Goal: Task Accomplishment & Management: Manage account settings

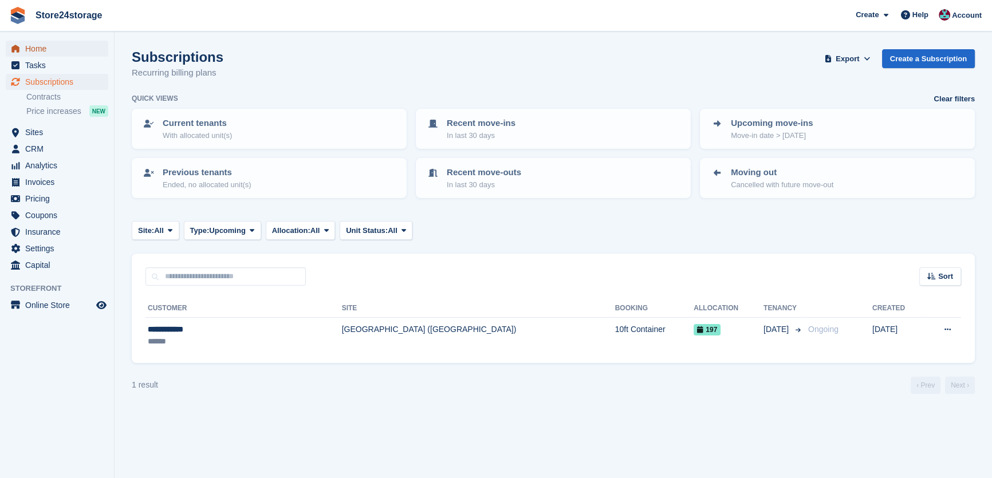
click at [56, 49] on span "Home" at bounding box center [59, 49] width 69 height 16
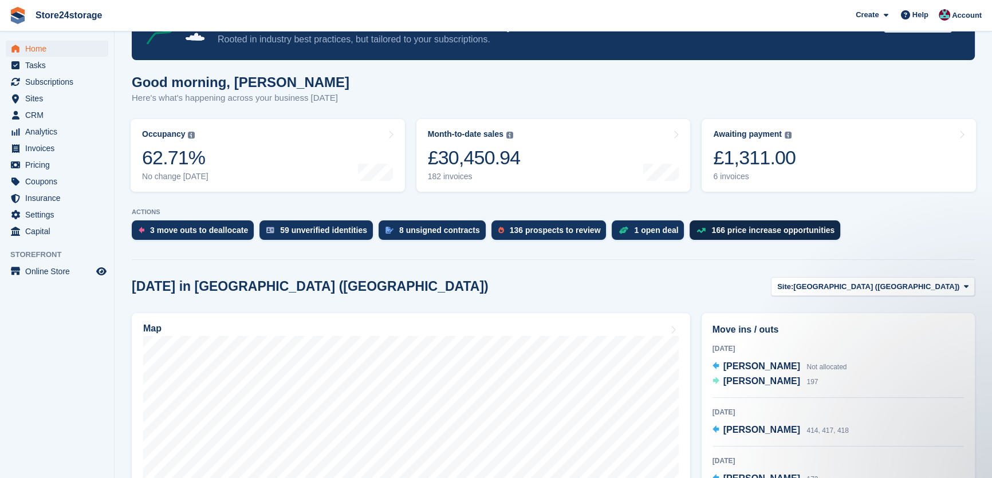
scroll to position [104, 0]
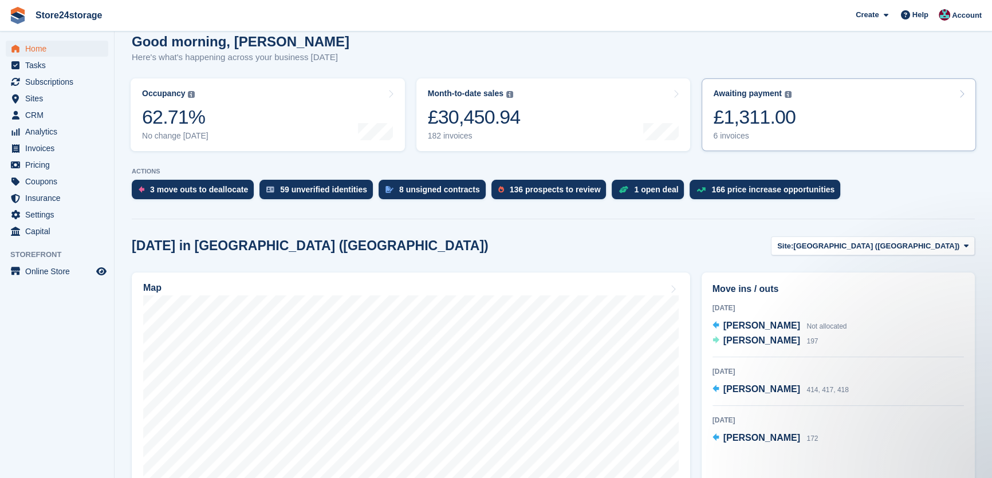
click at [765, 142] on link "Awaiting payment The total outstanding balance on all open invoices. £1,311.00 …" at bounding box center [839, 114] width 274 height 73
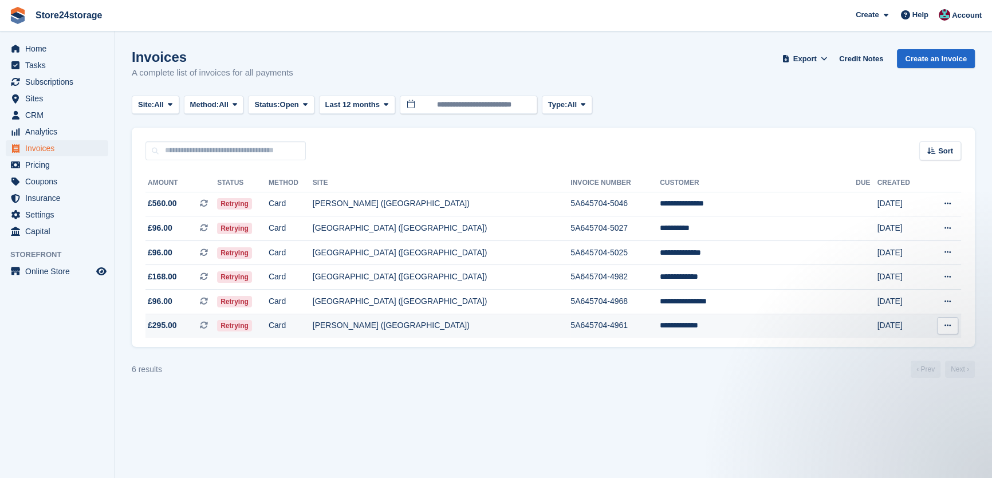
click at [753, 323] on td "**********" at bounding box center [758, 326] width 196 height 24
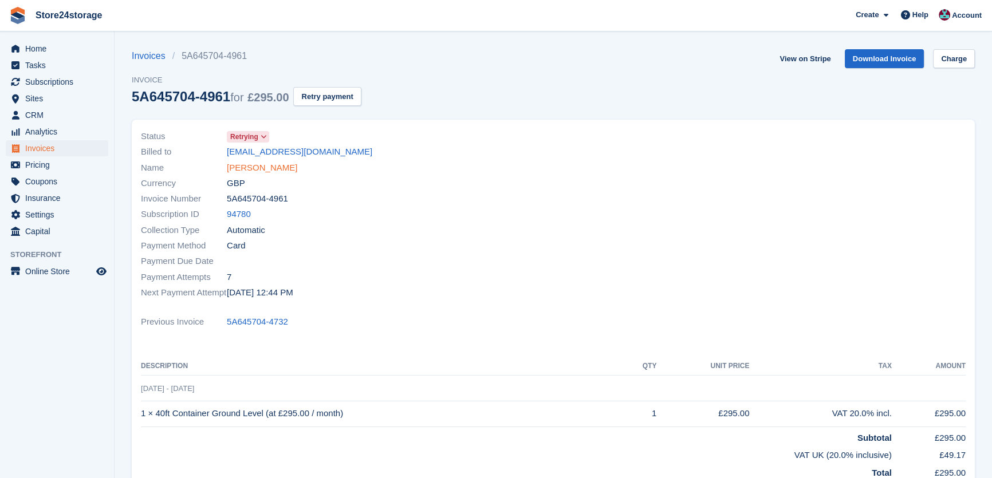
click at [244, 171] on link "Claudiu Nania" at bounding box center [262, 167] width 70 height 13
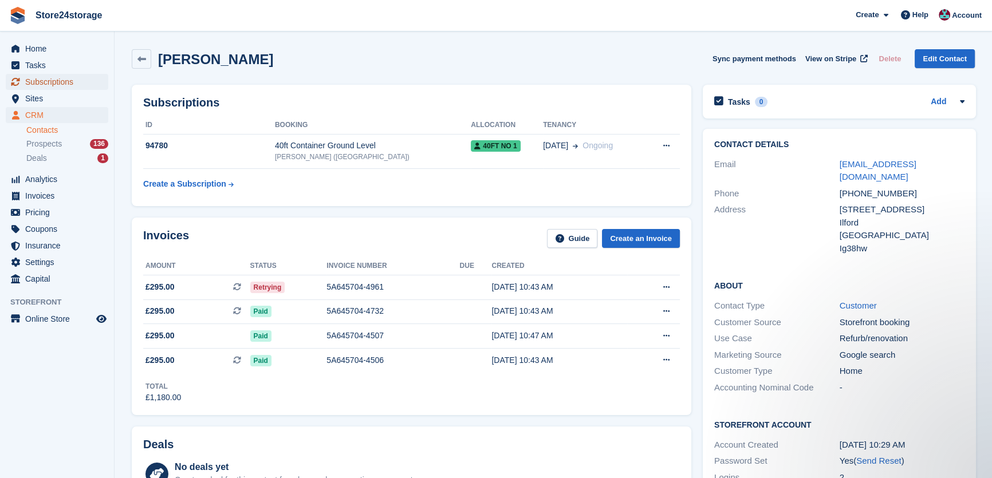
click at [77, 76] on span "Subscriptions" at bounding box center [59, 82] width 69 height 16
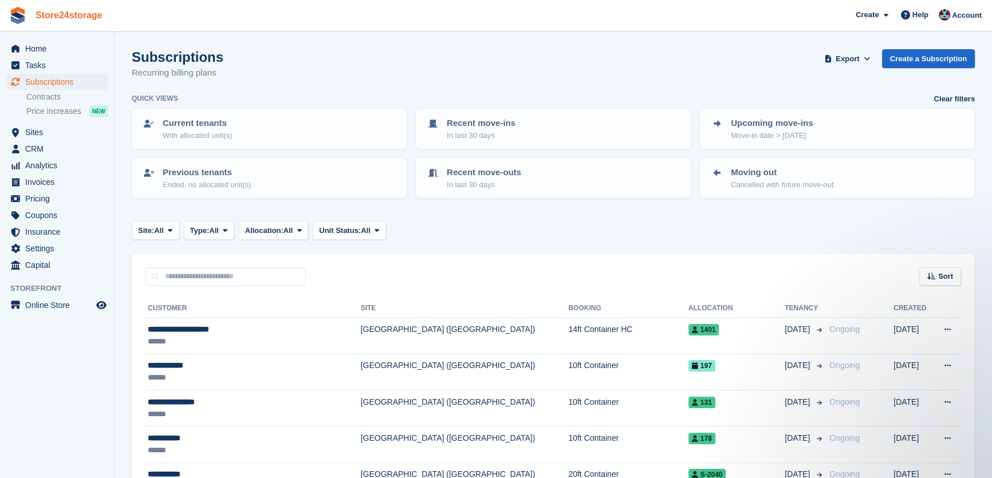
click at [69, 18] on link "Store24storage" at bounding box center [69, 15] width 76 height 19
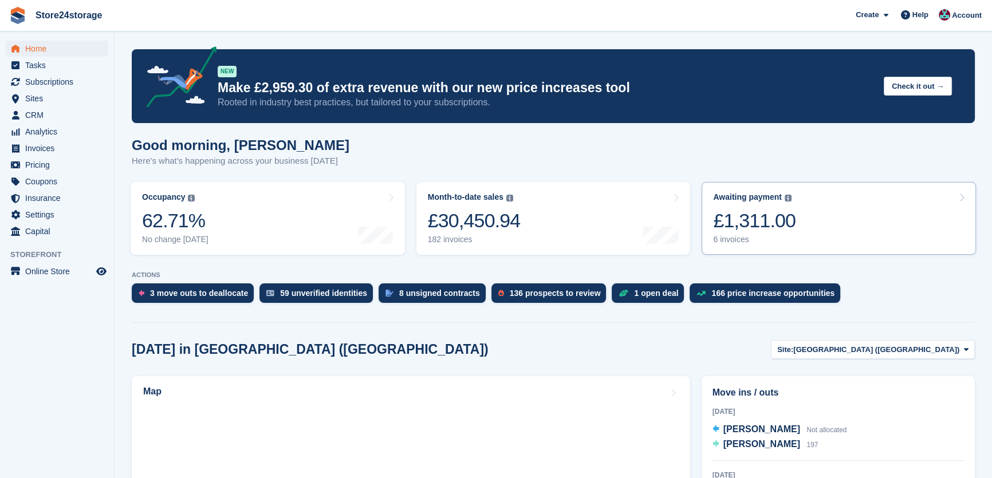
click at [793, 219] on link "Awaiting payment The total outstanding balance on all open invoices. £1,311.00 …" at bounding box center [839, 218] width 274 height 73
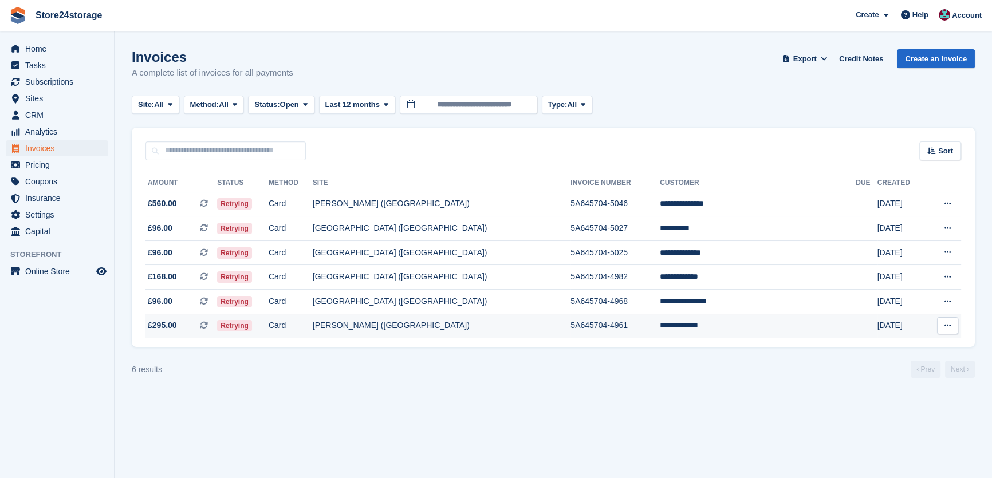
click at [709, 325] on td "**********" at bounding box center [758, 326] width 196 height 24
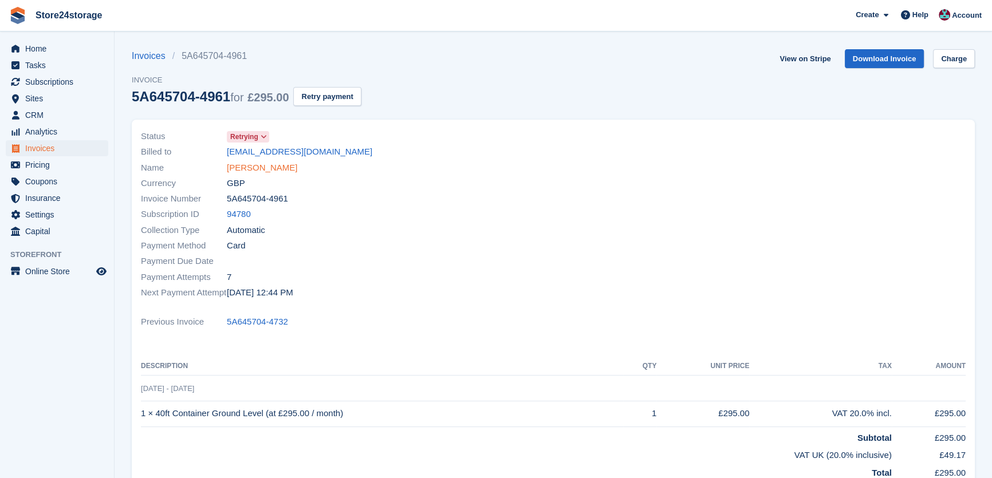
click at [271, 167] on link "[PERSON_NAME]" at bounding box center [262, 167] width 70 height 13
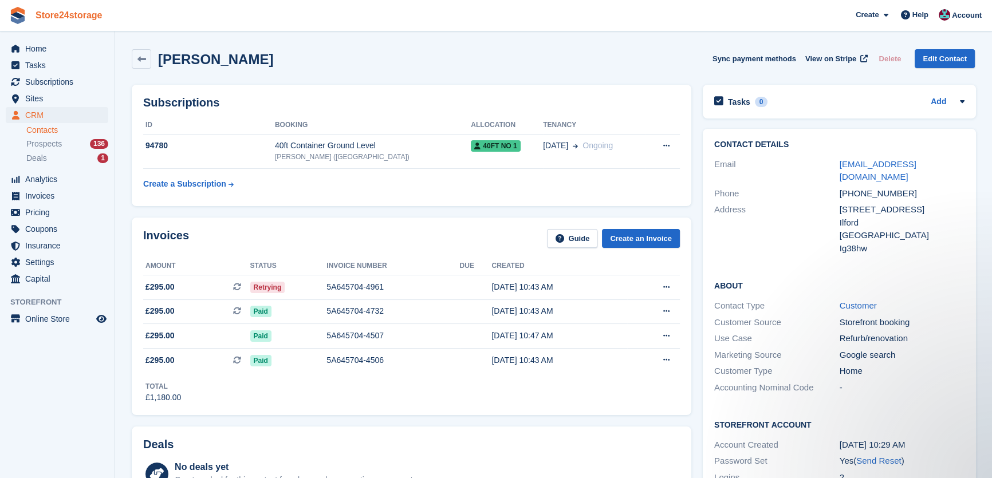
click at [56, 18] on link "Store24storage" at bounding box center [69, 15] width 76 height 19
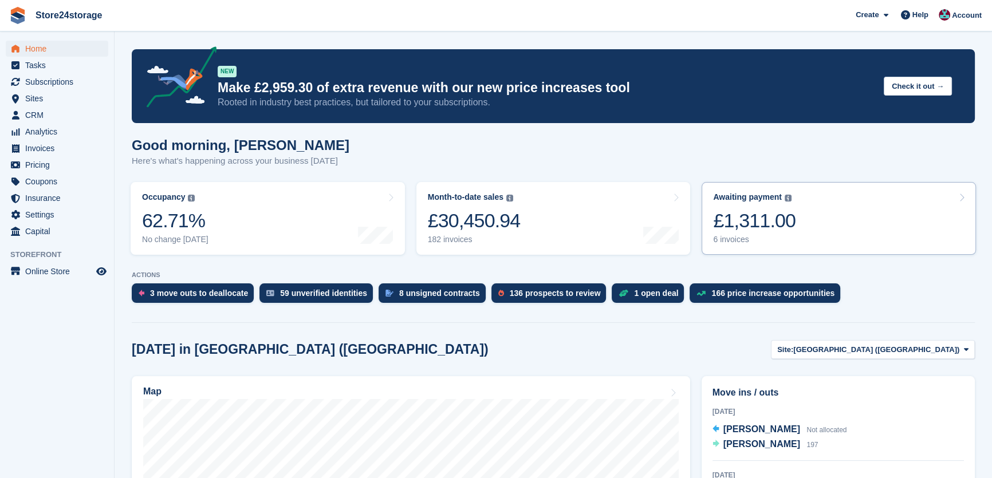
click at [848, 233] on link "Awaiting payment The total outstanding balance on all open invoices. £1,311.00 …" at bounding box center [839, 218] width 274 height 73
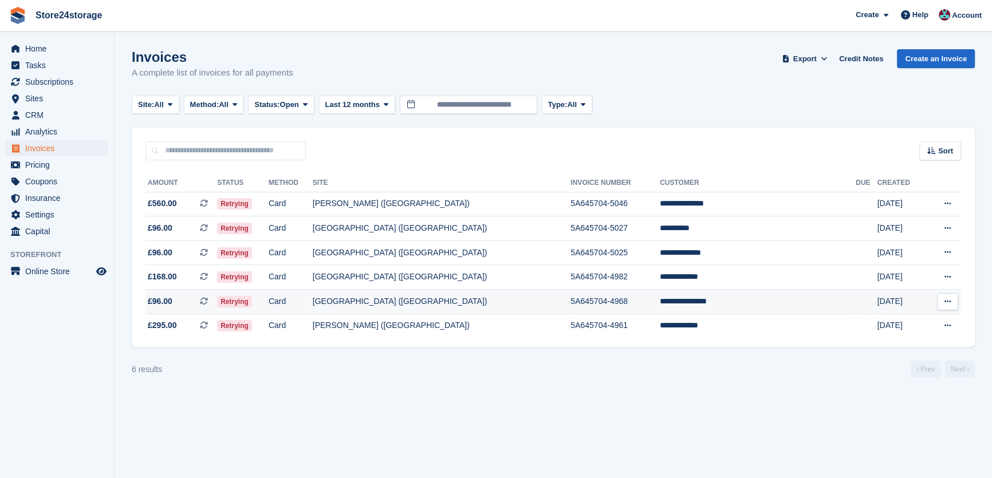
click at [952, 302] on button at bounding box center [947, 301] width 21 height 17
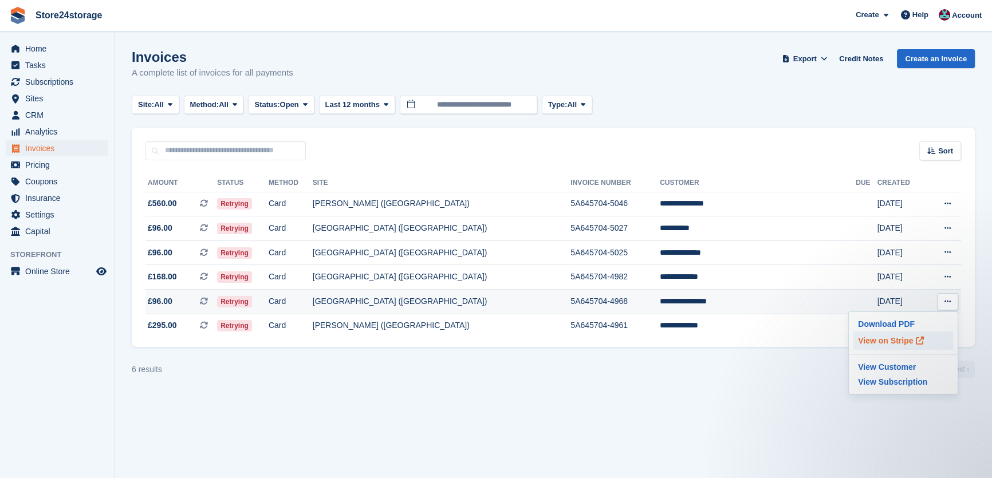
click at [875, 338] on p "View on Stripe" at bounding box center [903, 341] width 100 height 18
click at [829, 401] on section "Invoices A complete list of invoices for all payments Export Export Invoices Ex…" at bounding box center [553, 239] width 877 height 478
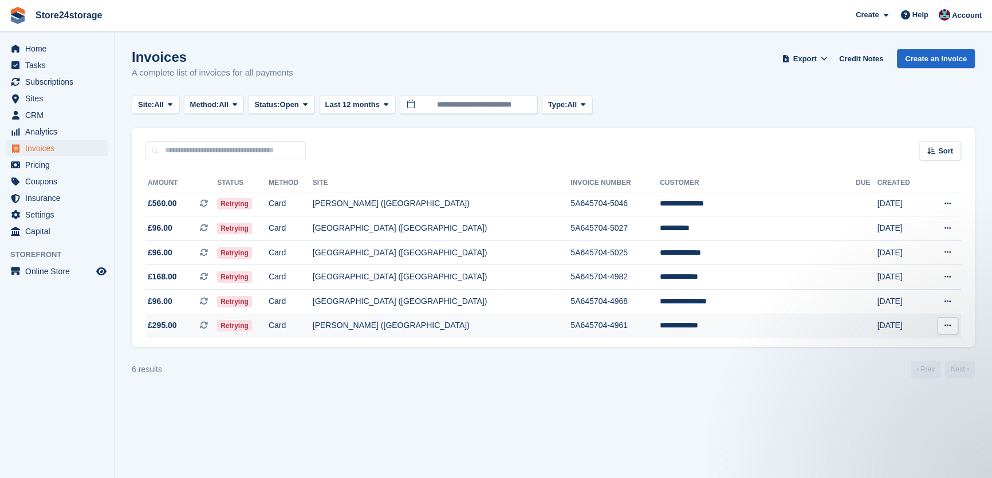
click at [771, 325] on td "**********" at bounding box center [758, 326] width 196 height 24
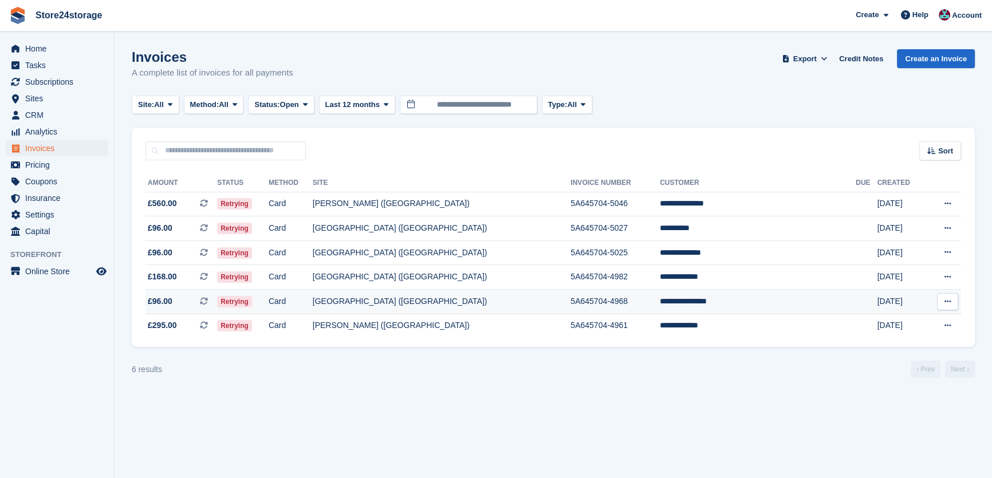
click at [856, 308] on td at bounding box center [866, 302] width 21 height 25
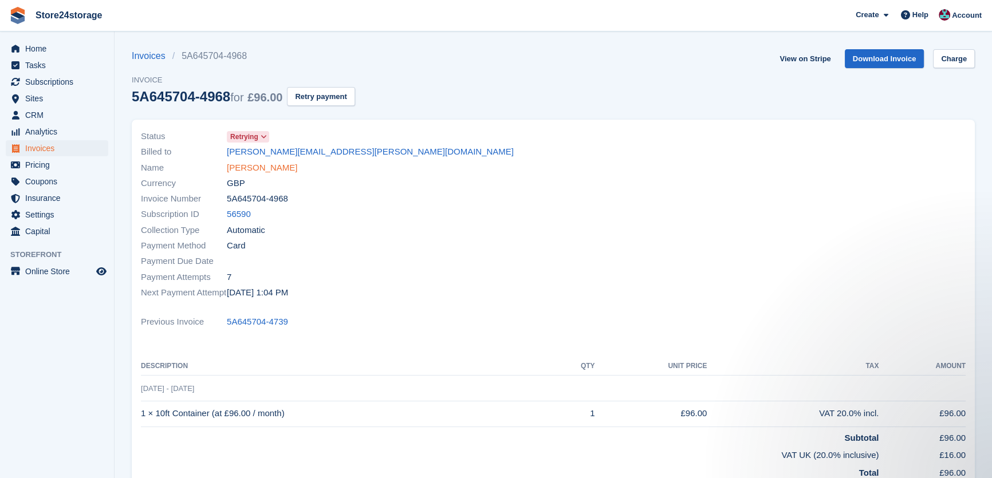
click at [282, 163] on link "Douglas Reynolds" at bounding box center [262, 167] width 70 height 13
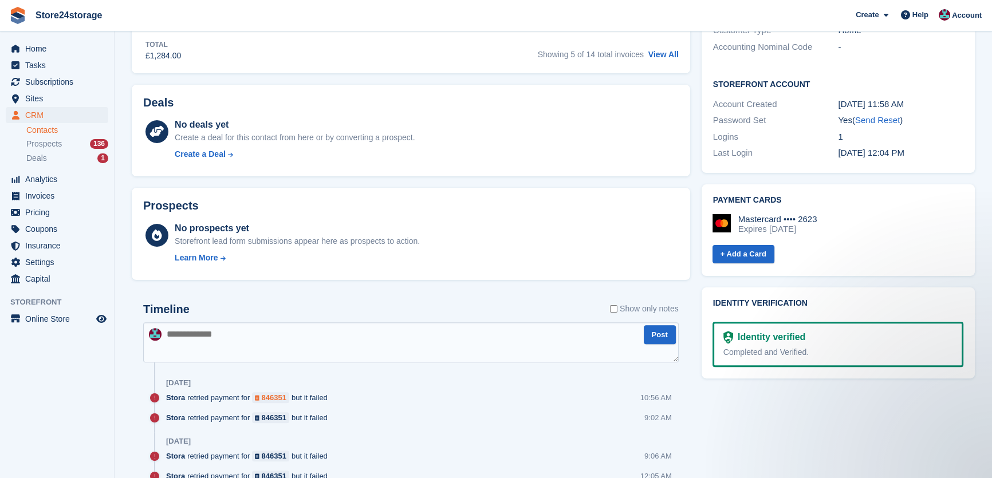
scroll to position [451, 0]
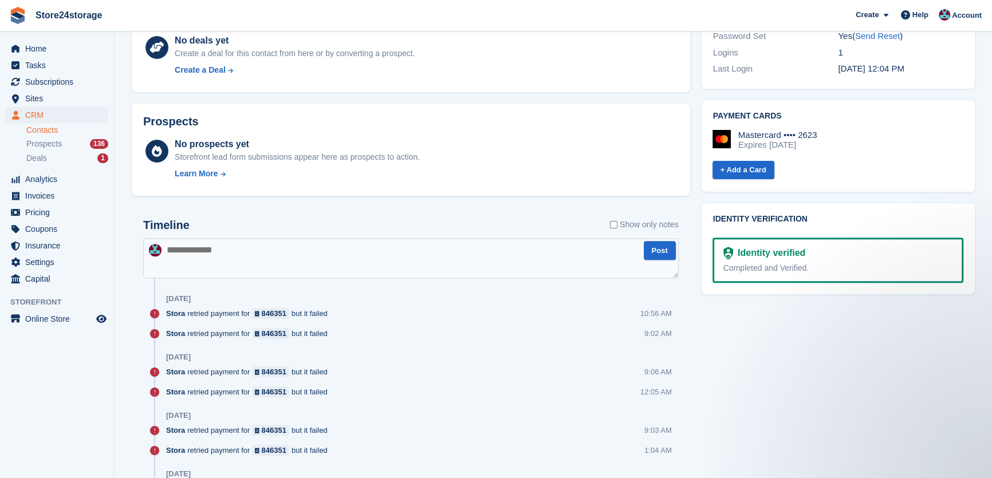
click at [249, 261] on textarea at bounding box center [410, 258] width 535 height 40
type textarea "***"
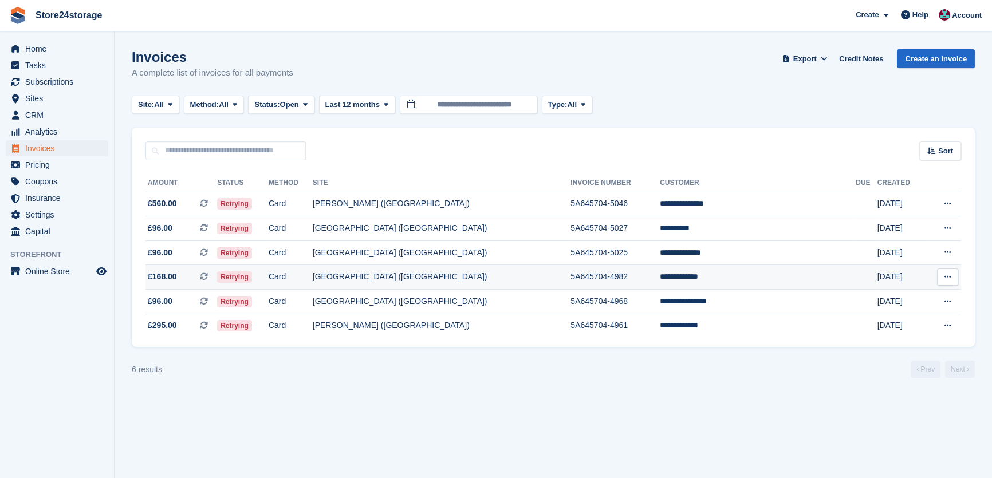
click at [741, 282] on td "**********" at bounding box center [758, 277] width 196 height 25
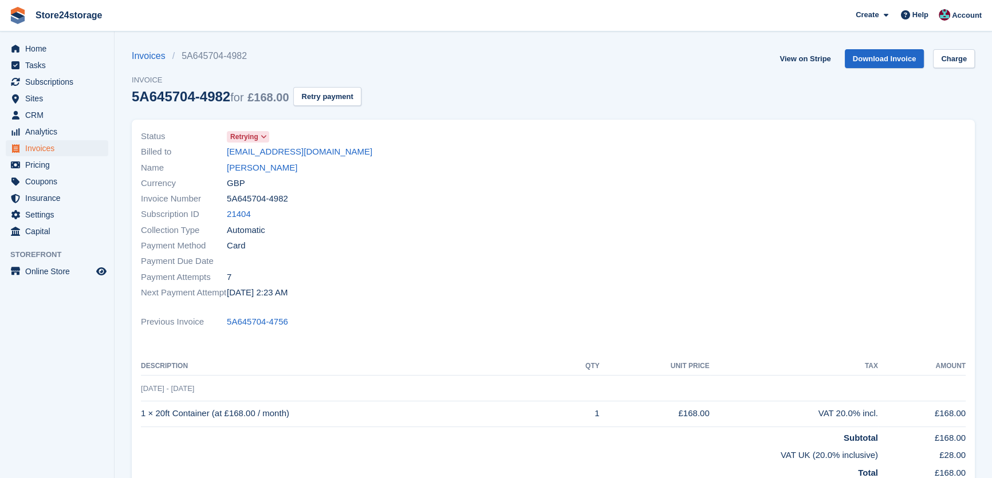
click at [229, 175] on div "Name [PERSON_NAME]" at bounding box center [343, 167] width 405 height 15
click at [241, 169] on link "[PERSON_NAME]" at bounding box center [262, 167] width 70 height 13
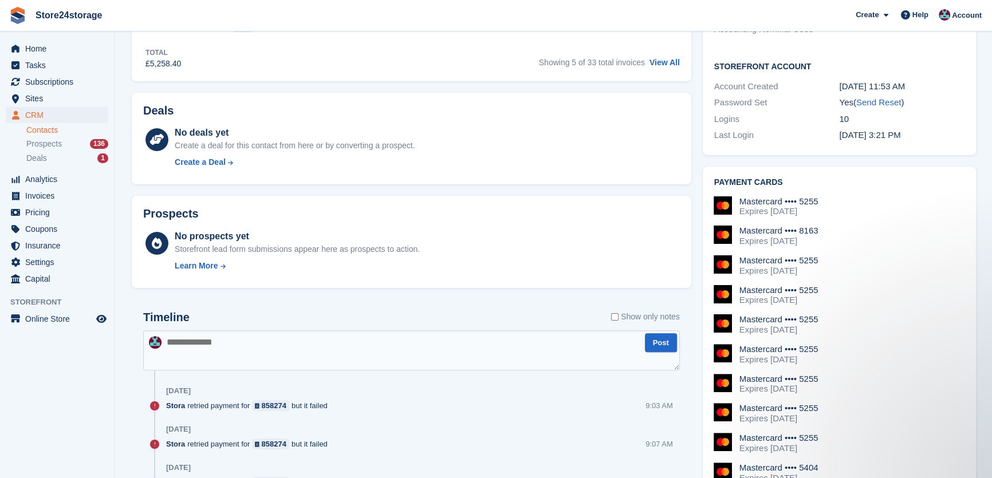
scroll to position [381, 0]
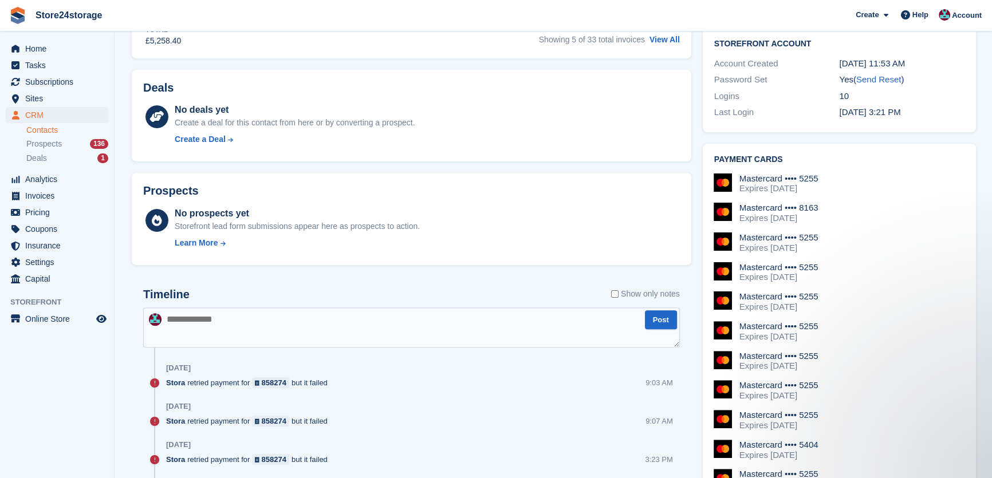
click at [251, 317] on textarea at bounding box center [411, 328] width 537 height 40
type textarea "**********"
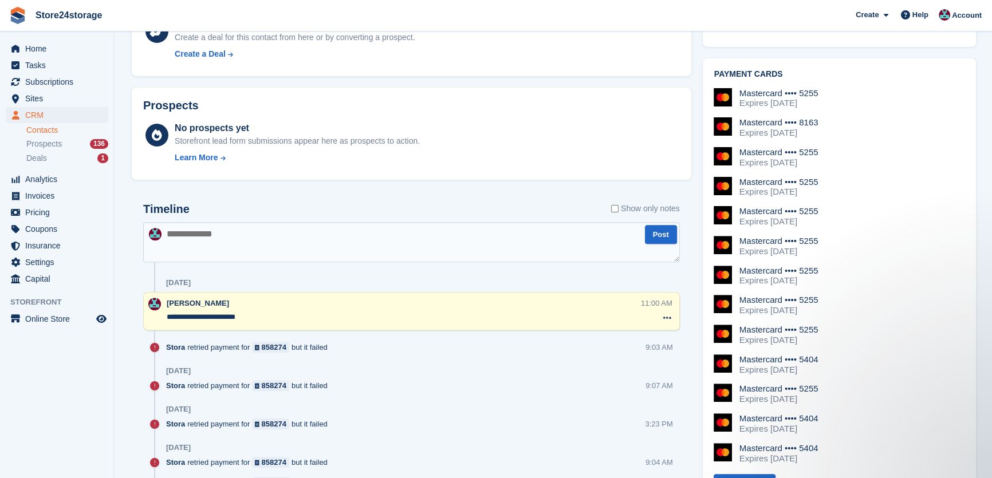
scroll to position [434, 0]
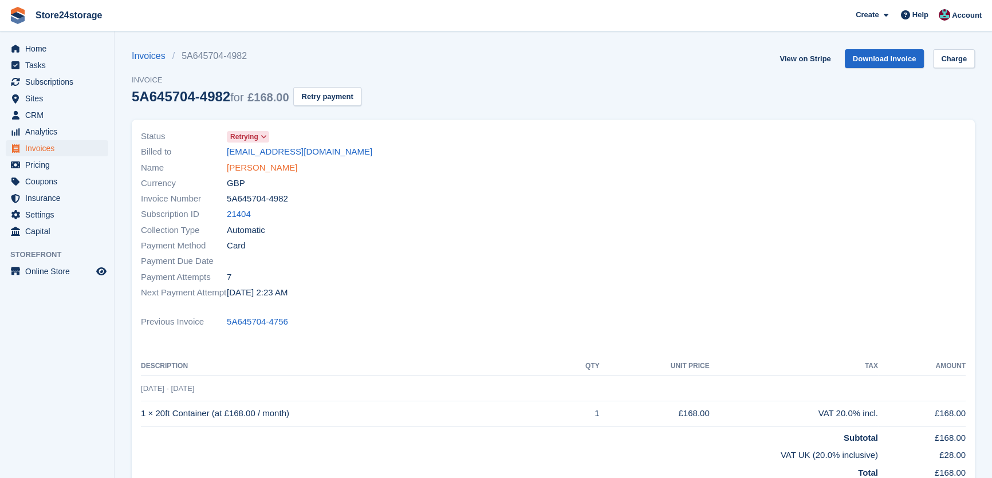
click at [272, 168] on link "Tanya butters" at bounding box center [262, 167] width 70 height 13
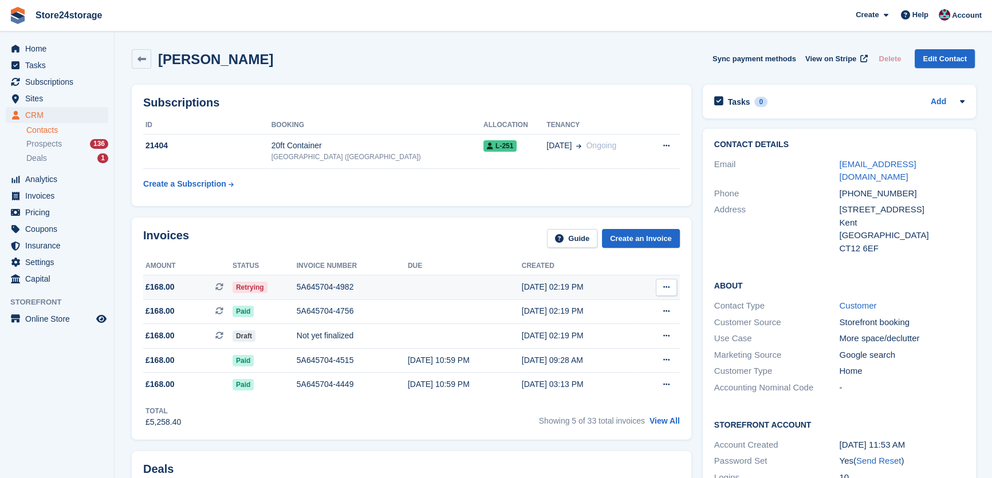
click at [675, 284] on button at bounding box center [666, 287] width 21 height 17
click at [609, 325] on p "View on Stripe" at bounding box center [622, 326] width 100 height 18
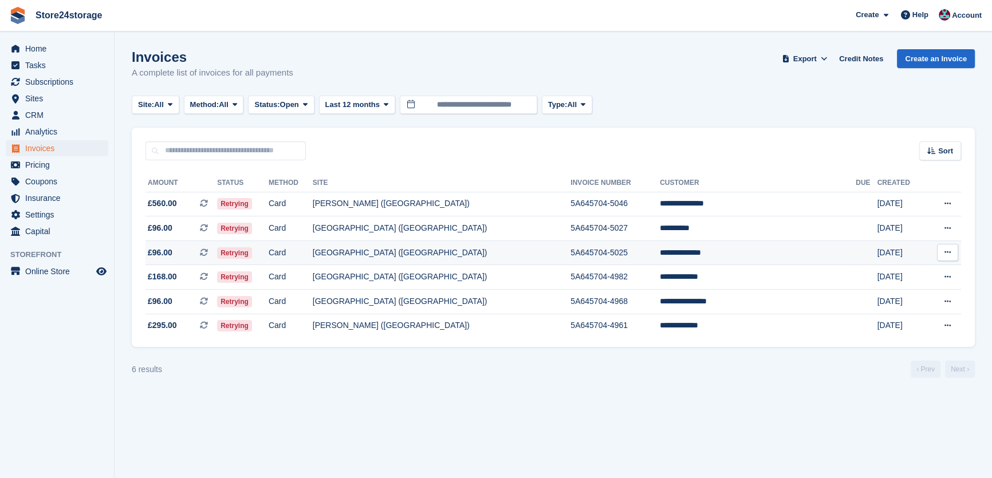
click at [741, 254] on td "**********" at bounding box center [758, 253] width 196 height 25
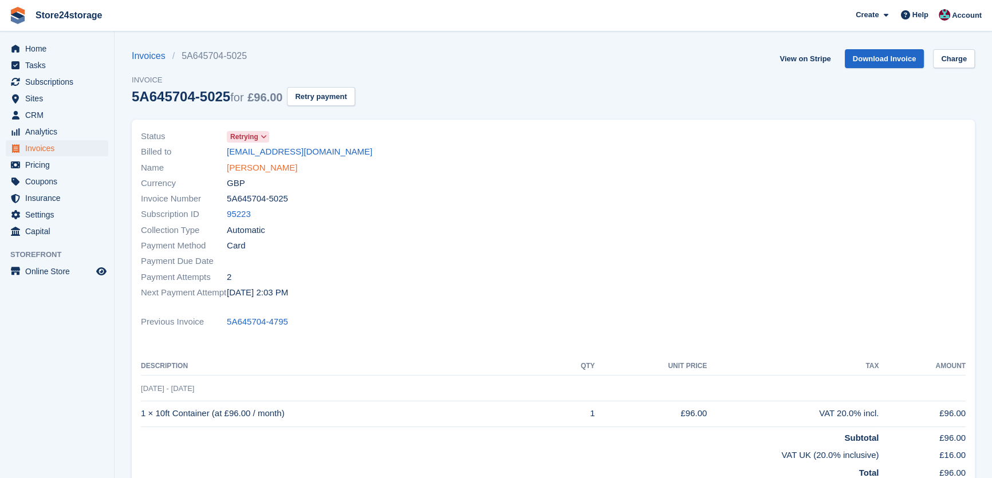
click at [259, 167] on link "[PERSON_NAME]" at bounding box center [262, 167] width 70 height 13
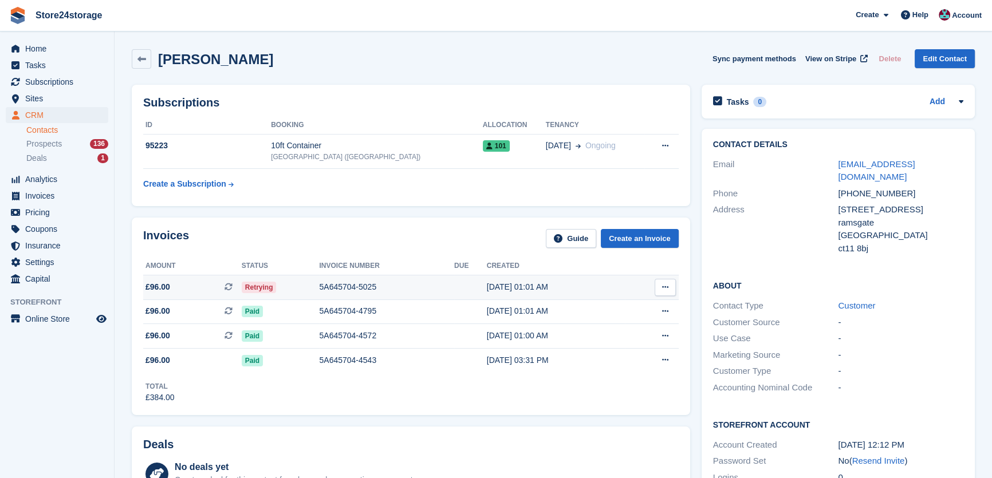
click at [656, 289] on button at bounding box center [665, 287] width 21 height 17
click at [636, 325] on icon at bounding box center [637, 326] width 8 height 8
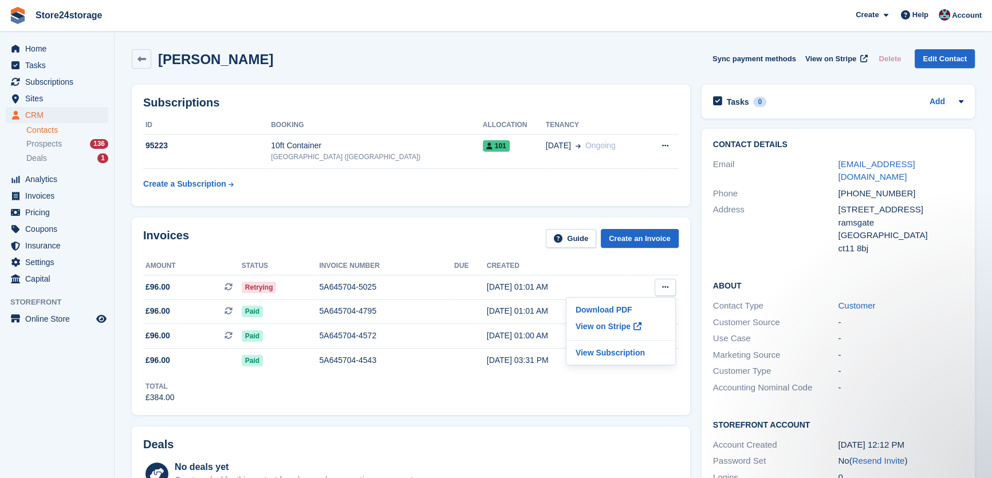
click at [813, 231] on div "Address" at bounding box center [775, 229] width 125 height 52
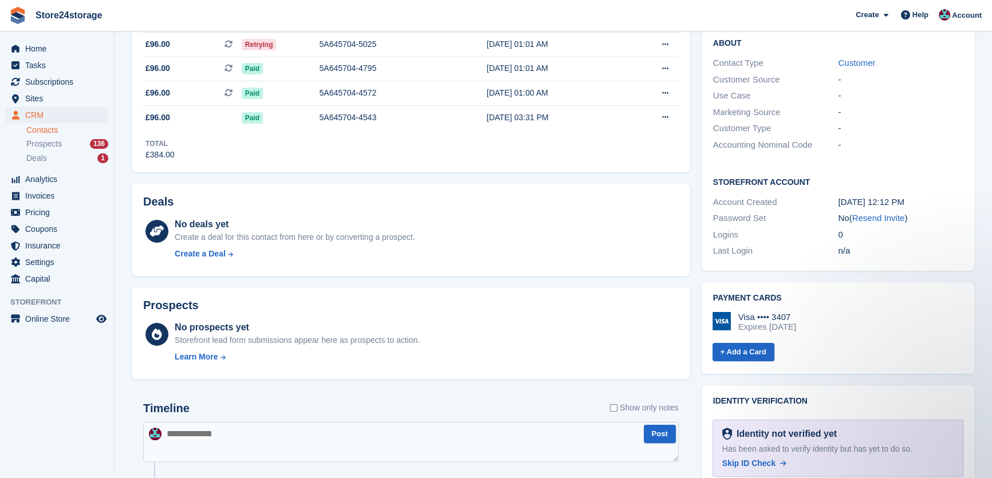
scroll to position [346, 0]
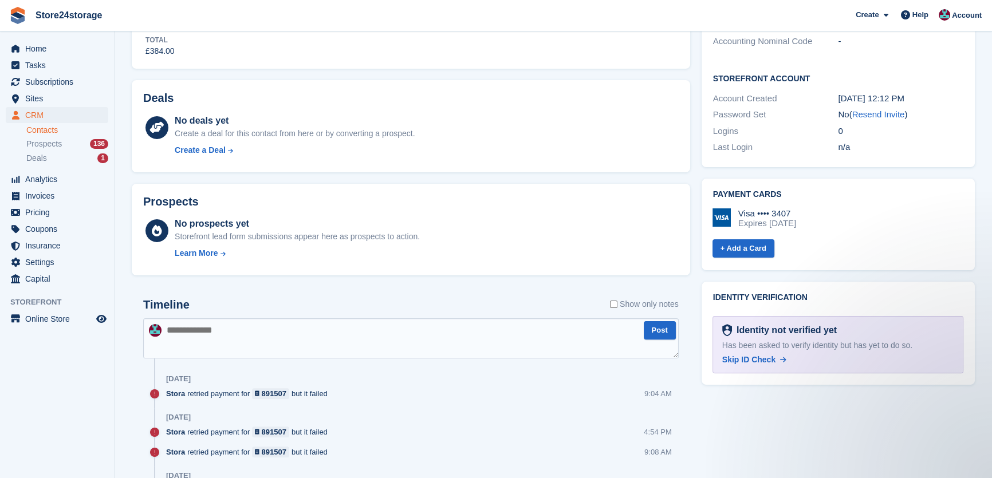
click at [224, 338] on textarea at bounding box center [410, 338] width 535 height 40
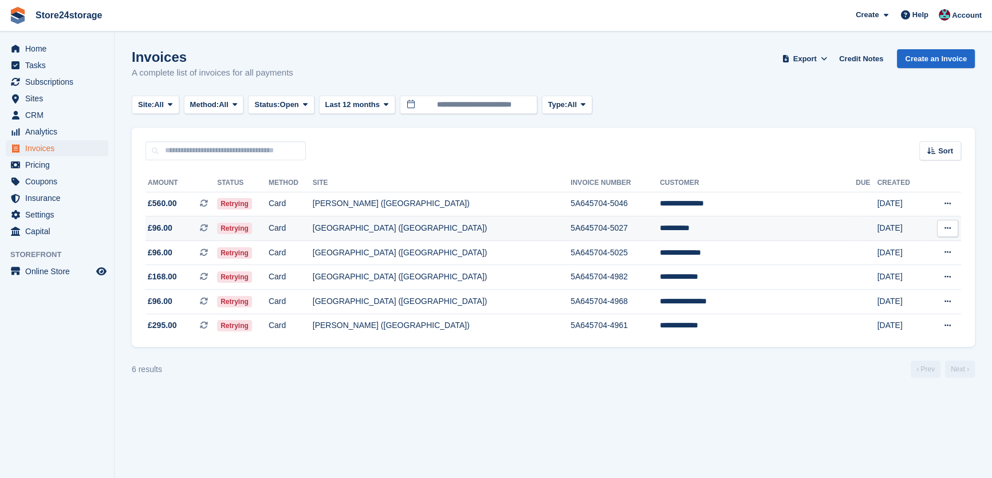
click at [724, 222] on td "**********" at bounding box center [758, 228] width 196 height 25
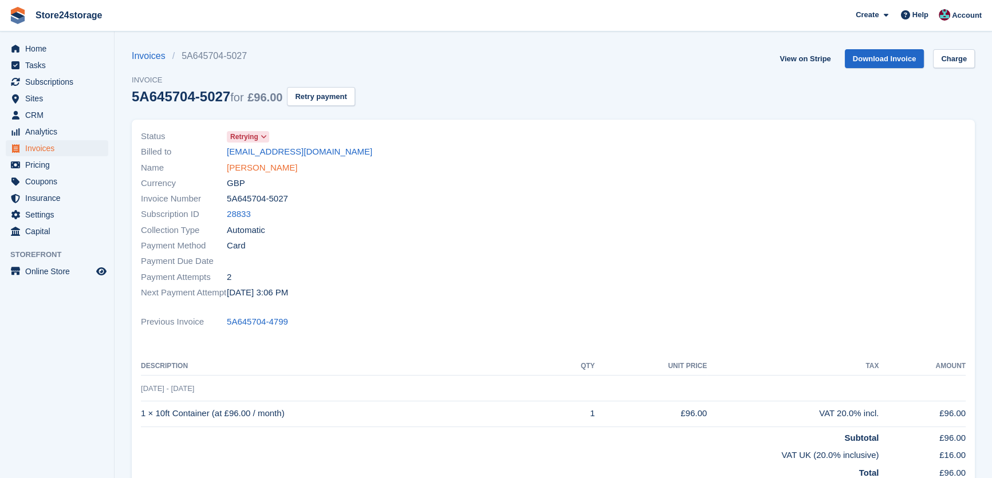
click at [255, 167] on link "[PERSON_NAME]" at bounding box center [262, 167] width 70 height 13
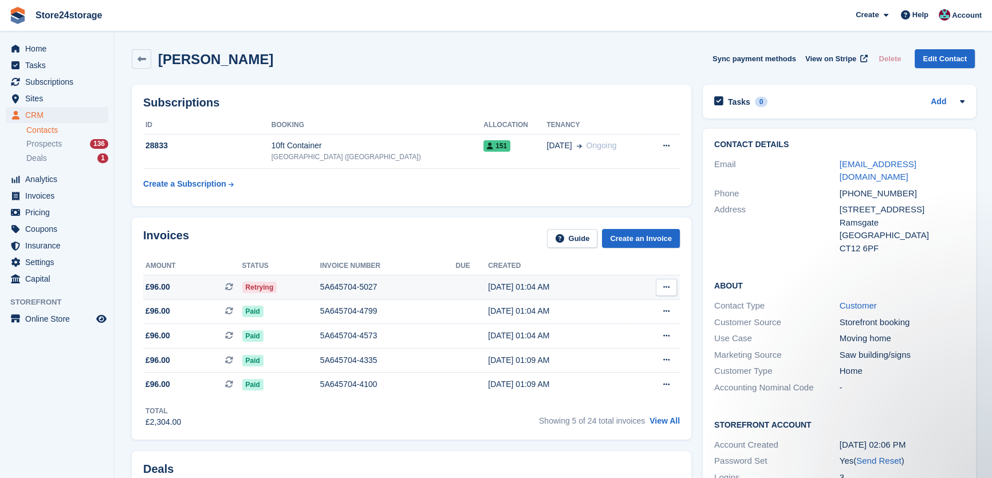
click at [669, 285] on button at bounding box center [666, 287] width 21 height 17
click at [619, 332] on p "View on Stripe" at bounding box center [622, 326] width 100 height 18
click at [478, 229] on div "Invoices Guide Create an Invoice" at bounding box center [411, 242] width 537 height 26
click at [66, 52] on span "Home" at bounding box center [59, 49] width 69 height 16
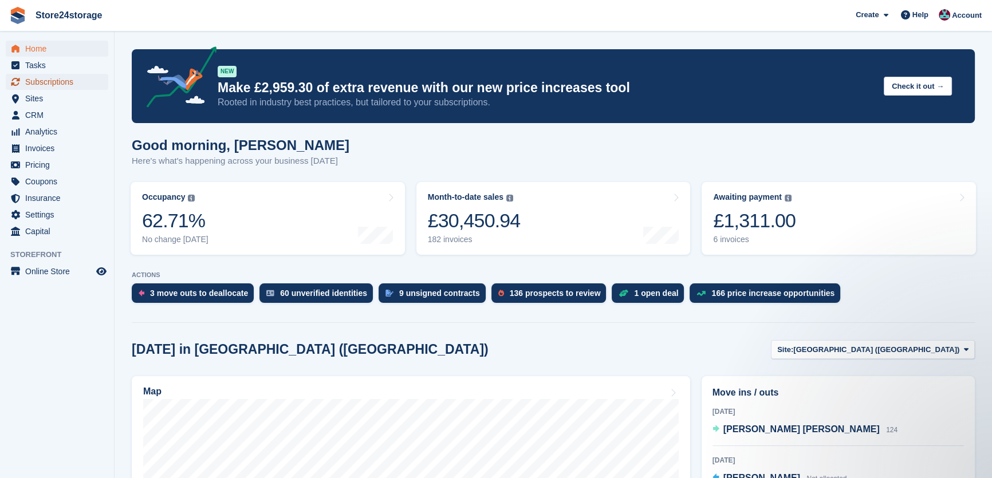
click at [52, 74] on span "Subscriptions" at bounding box center [59, 82] width 69 height 16
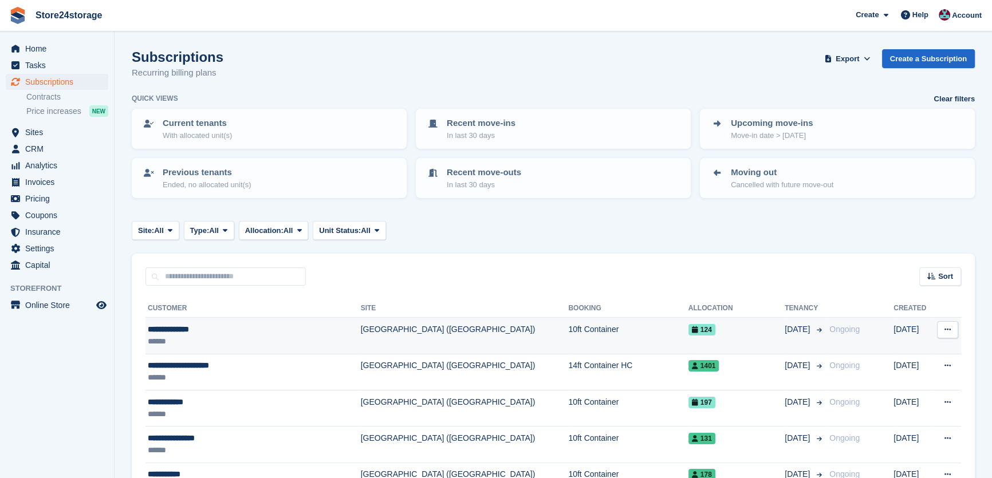
click at [192, 334] on div "**********" at bounding box center [237, 330] width 179 height 12
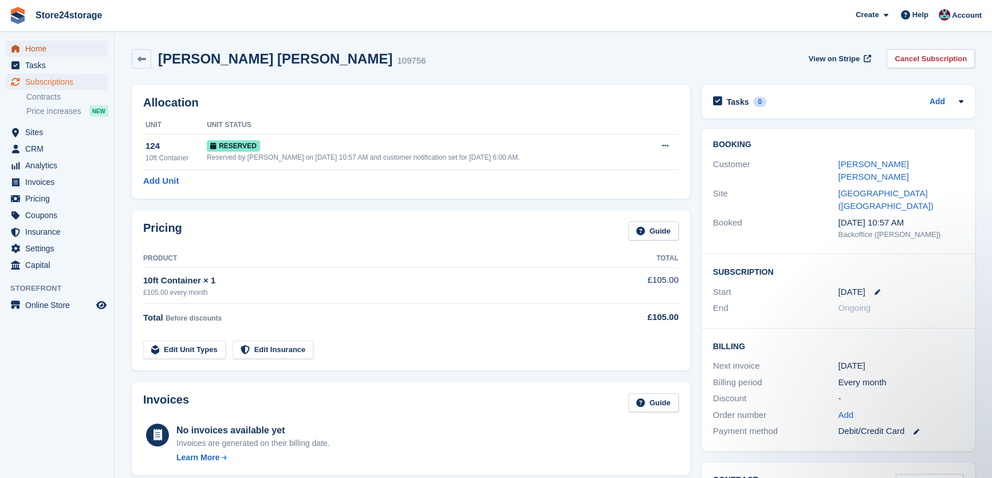
click at [49, 55] on span "Home" at bounding box center [59, 49] width 69 height 16
